Goal: Find specific page/section: Find specific page/section

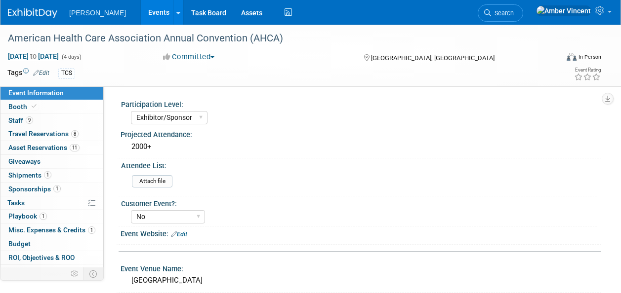
select select "Exhibitor/Sponsor"
select select "No"
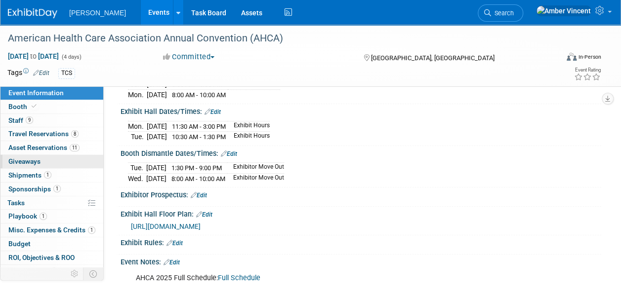
scroll to position [22, 0]
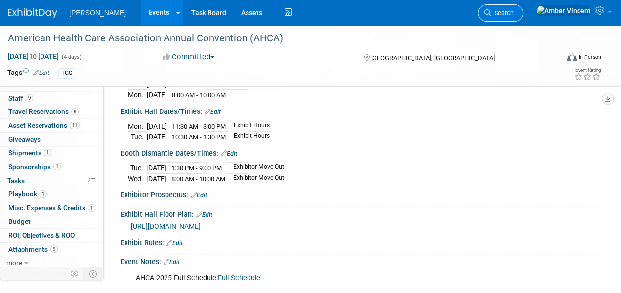
click at [514, 14] on span "Search" at bounding box center [502, 12] width 23 height 7
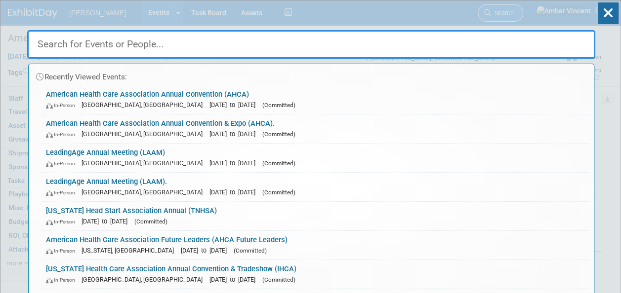
type input "l"
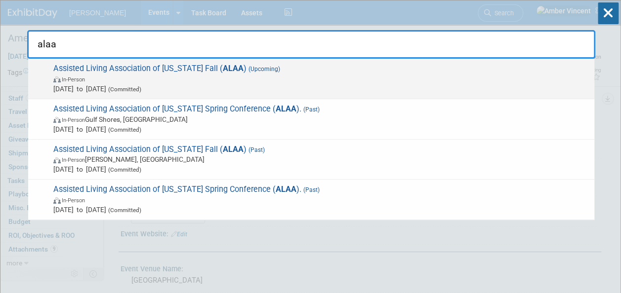
type input "alaa"
click at [245, 81] on span "In-Person" at bounding box center [321, 79] width 536 height 10
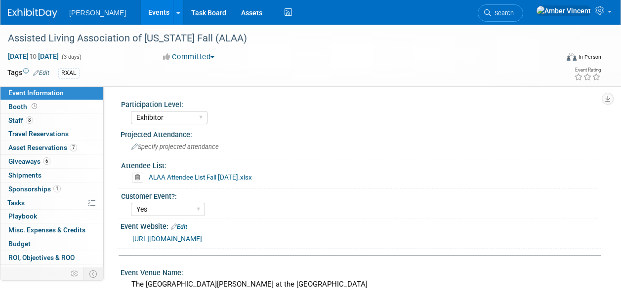
select select "Exhibitor"
select select "Yes"
